Goal: Check status: Verify the current state of an ongoing process or item

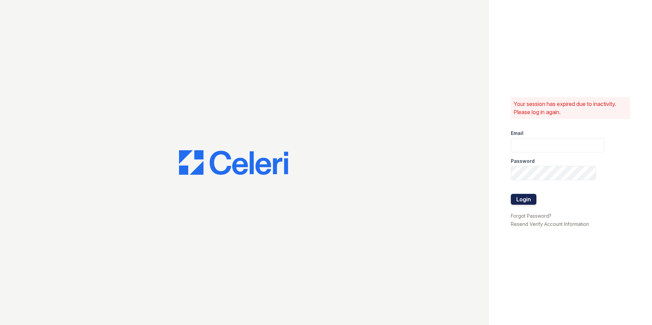
type input "[EMAIL_ADDRESS][DOMAIN_NAME]"
click at [525, 198] on button "Login" at bounding box center [523, 199] width 26 height 11
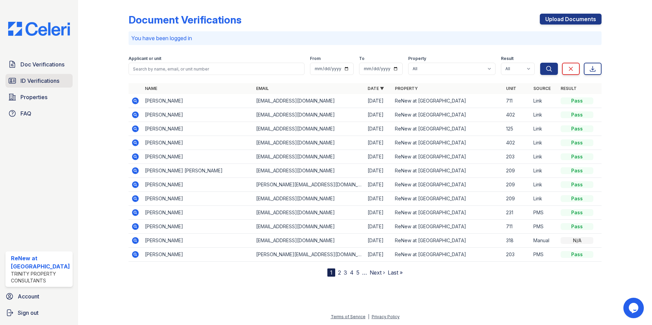
click at [26, 80] on span "ID Verifications" at bounding box center [39, 81] width 39 height 8
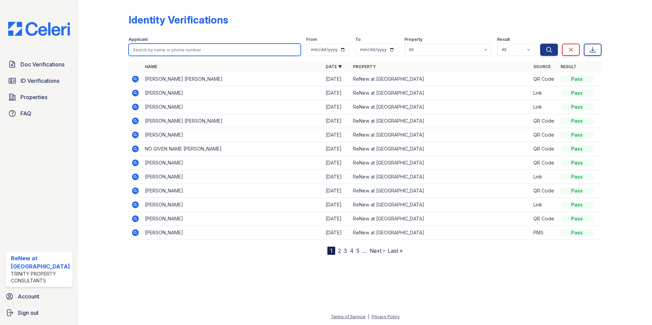
click at [142, 48] on input "search" at bounding box center [214, 50] width 172 height 12
type input "[PERSON_NAME]"
click at [540, 44] on button "Search" at bounding box center [549, 50] width 18 height 12
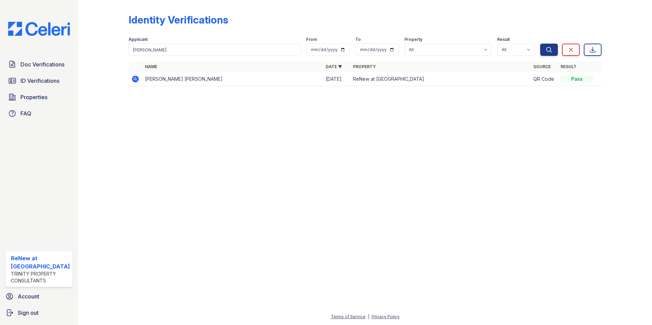
click at [134, 79] on icon at bounding box center [135, 79] width 2 height 2
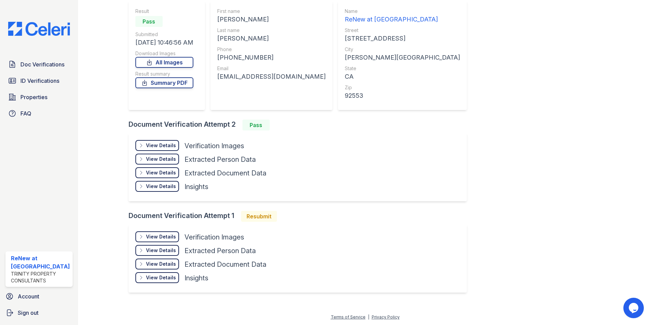
scroll to position [62, 0]
click at [169, 63] on link "All Images" at bounding box center [164, 62] width 58 height 11
